Goal: Navigation & Orientation: Find specific page/section

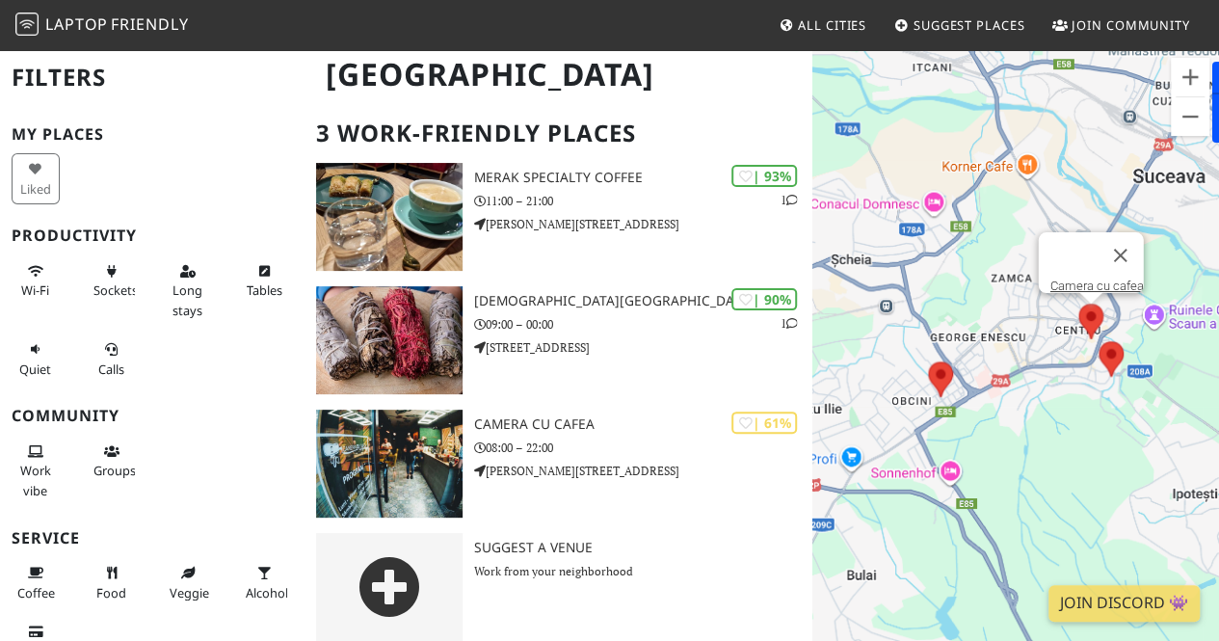
scroll to position [126, 0]
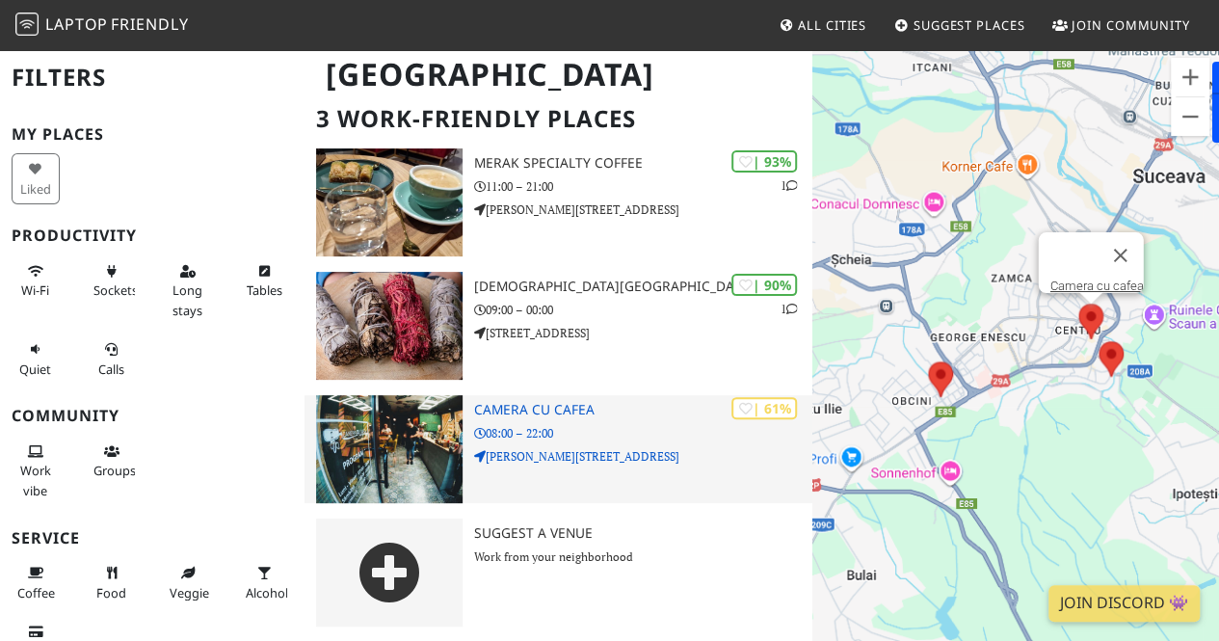
click at [415, 436] on img at bounding box center [389, 449] width 146 height 108
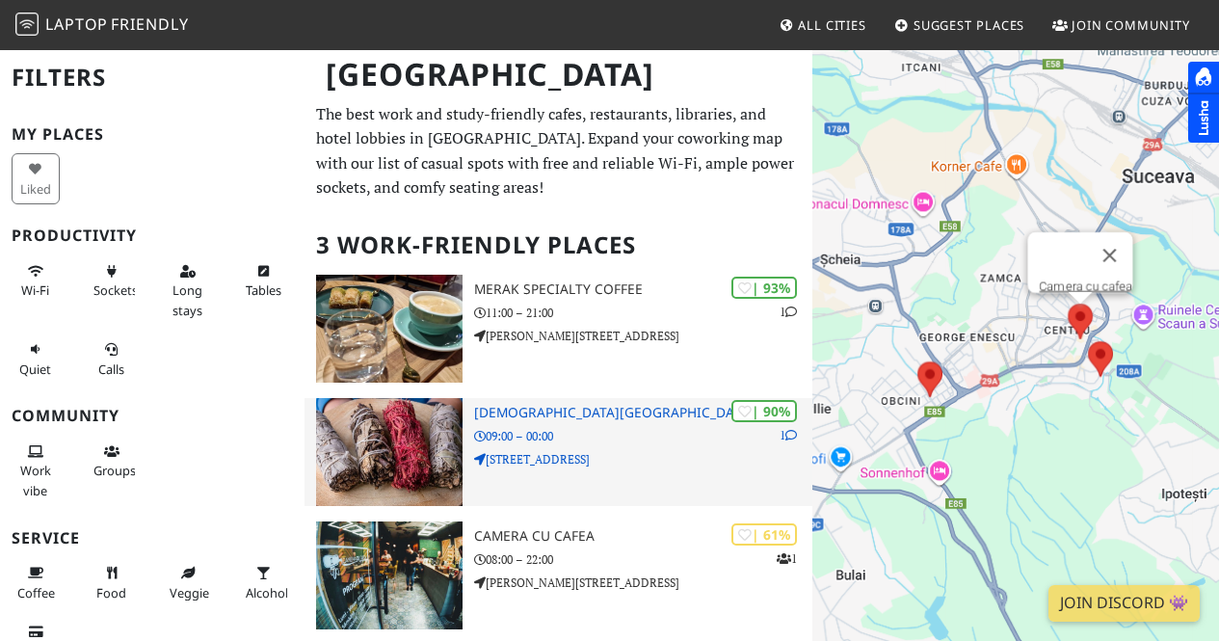
scroll to position [126, 0]
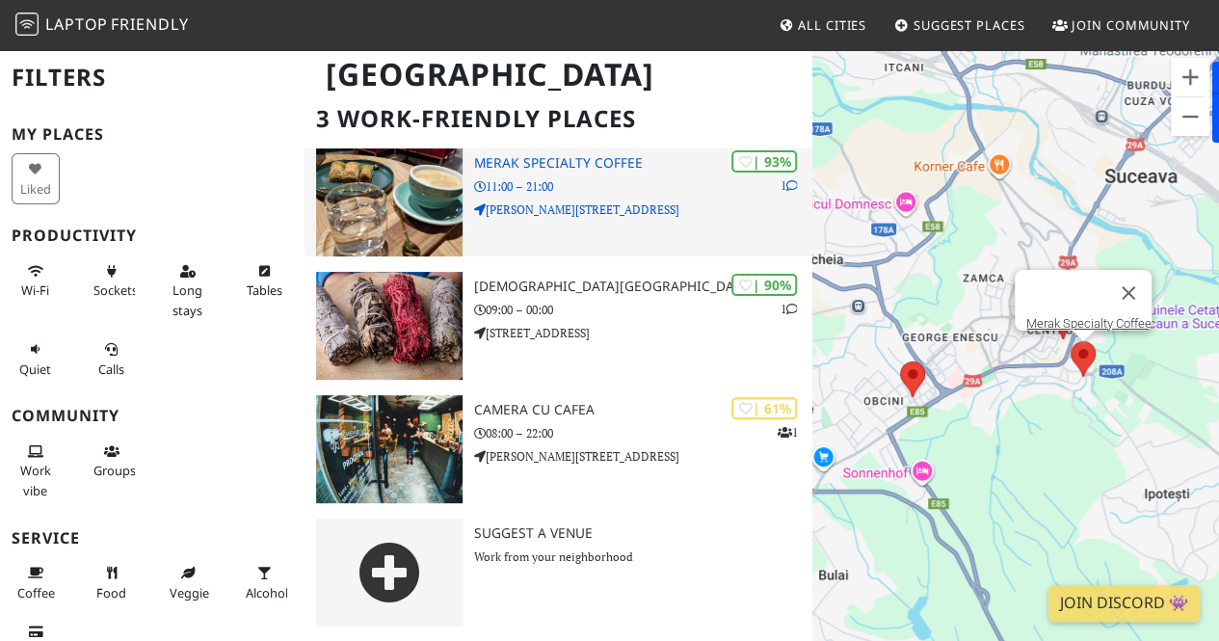
click at [427, 196] on img at bounding box center [389, 202] width 146 height 108
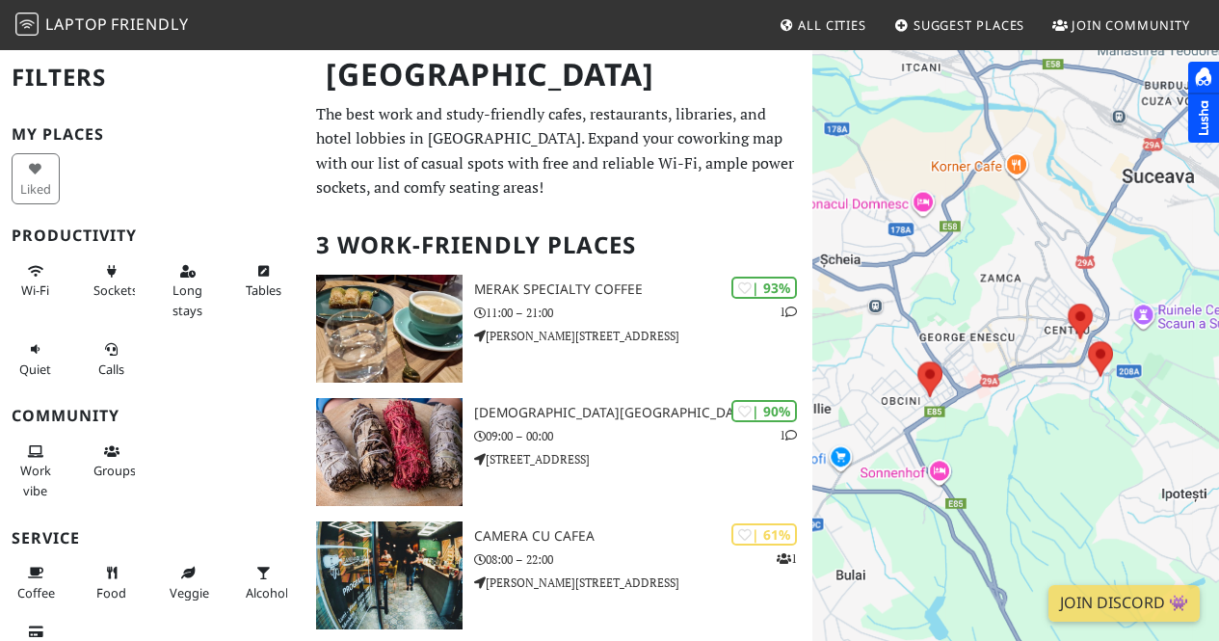
scroll to position [126, 0]
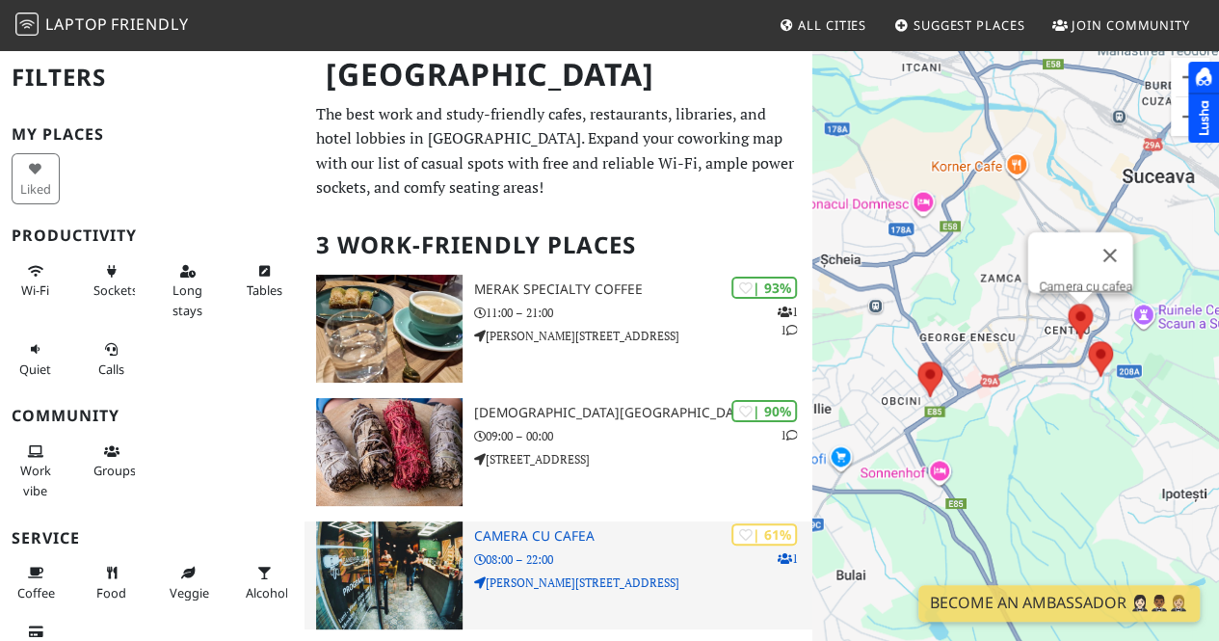
click at [416, 546] on img at bounding box center [389, 575] width 146 height 108
